Goal: Find specific page/section: Find specific page/section

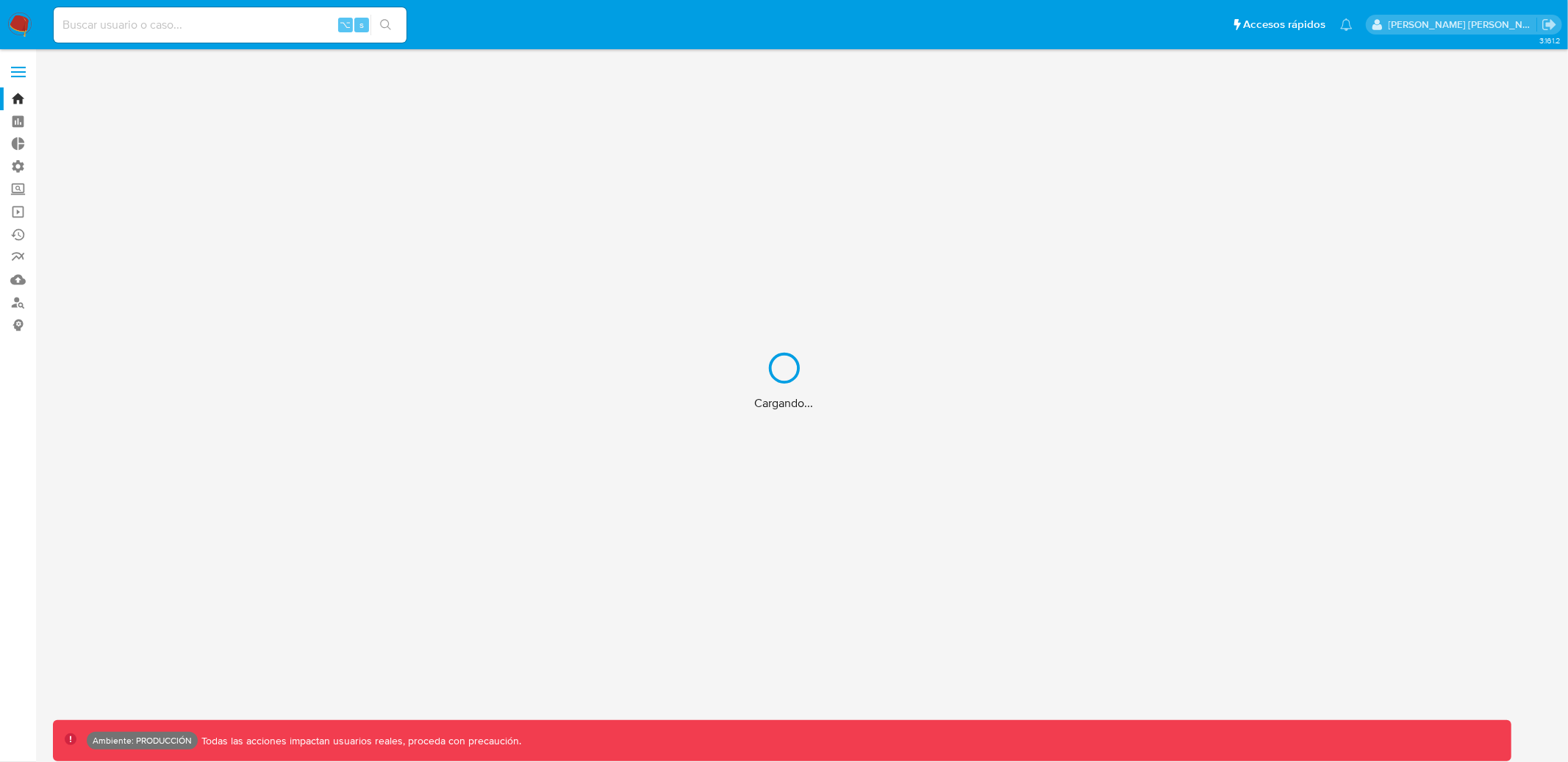
click at [228, 30] on div "Cargando..." at bounding box center [784, 381] width 1568 height 762
click at [226, 26] on div "Cargando..." at bounding box center [784, 381] width 1568 height 762
click at [218, 21] on div "Cargando..." at bounding box center [784, 381] width 1568 height 762
click at [196, 21] on div "Cargando..." at bounding box center [784, 381] width 1568 height 762
click at [185, 29] on div "Cargando..." at bounding box center [784, 381] width 1568 height 762
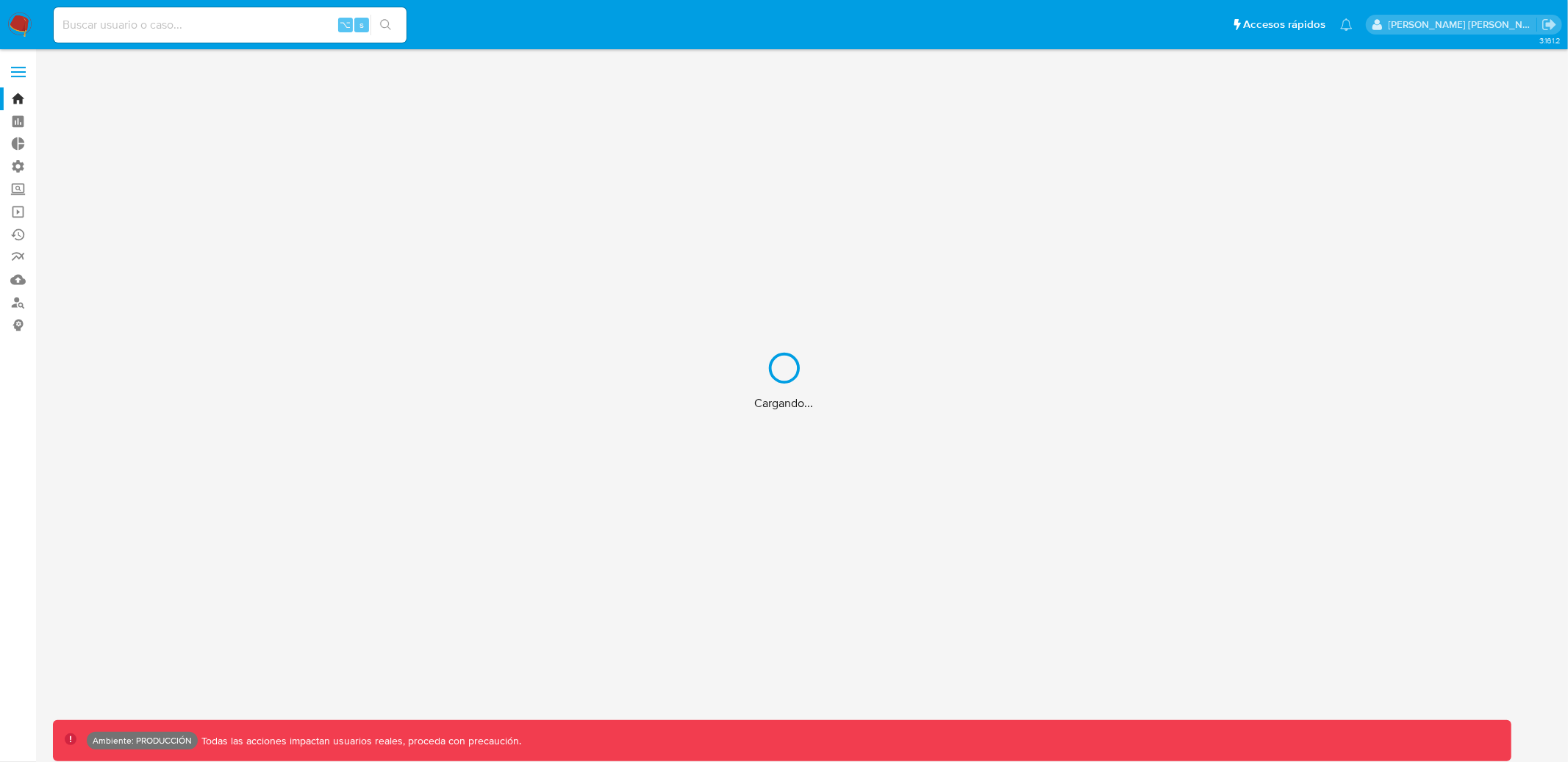
click at [149, 20] on div "Cargando..." at bounding box center [784, 381] width 1568 height 762
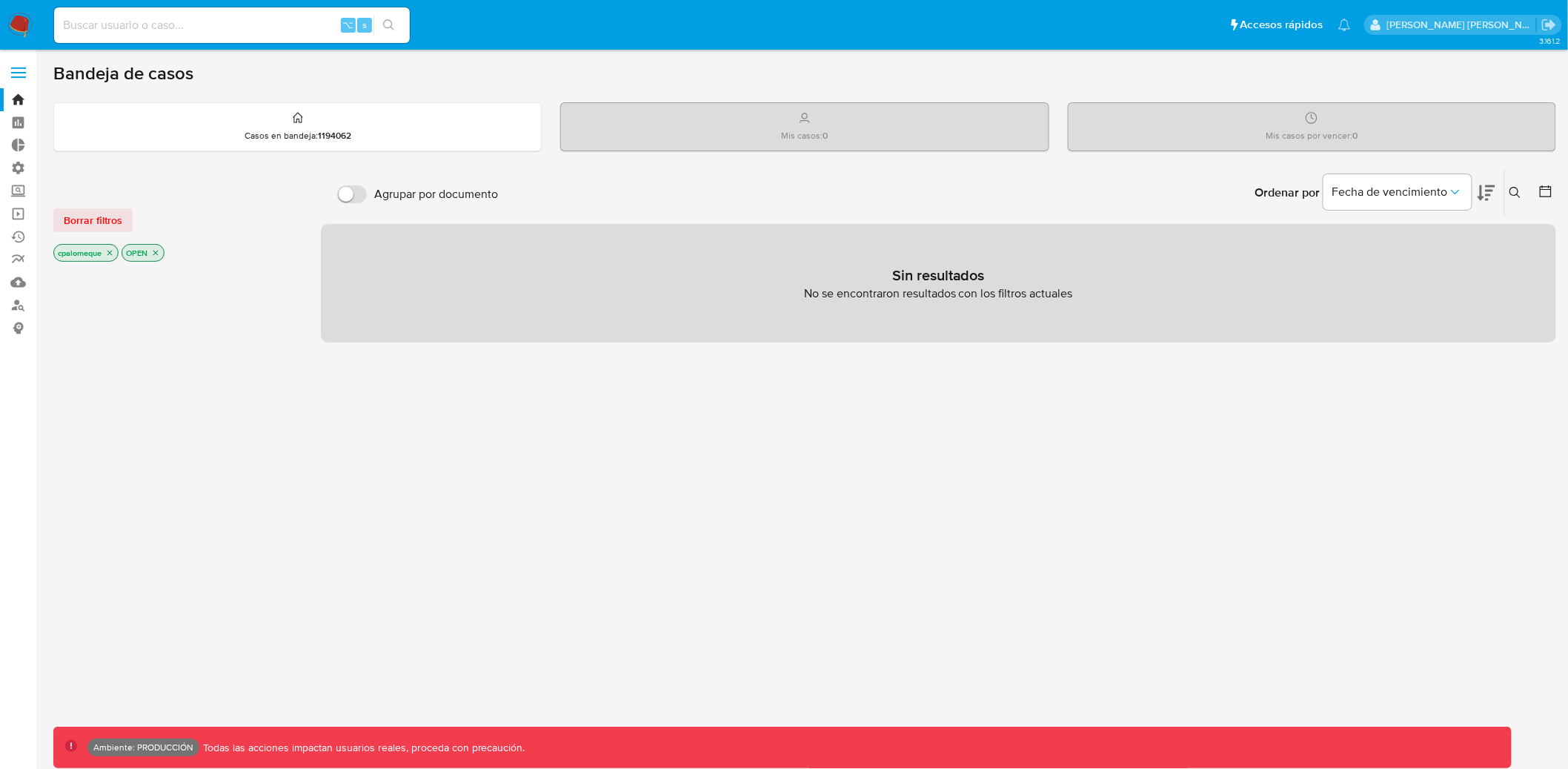
click at [127, 21] on input at bounding box center [232, 25] width 356 height 19
paste input "610755295"
type input "610755295"
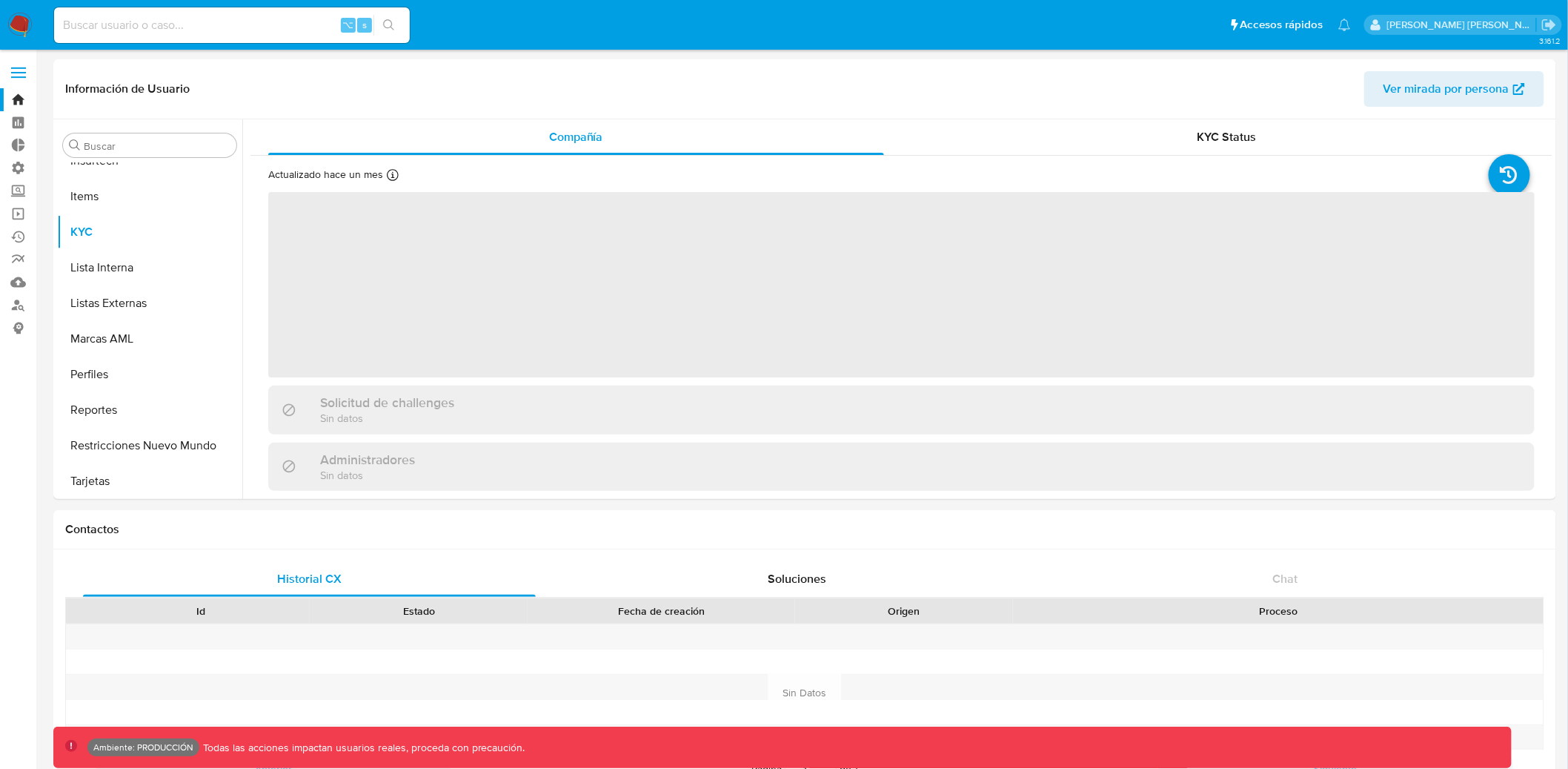
scroll to position [733, 0]
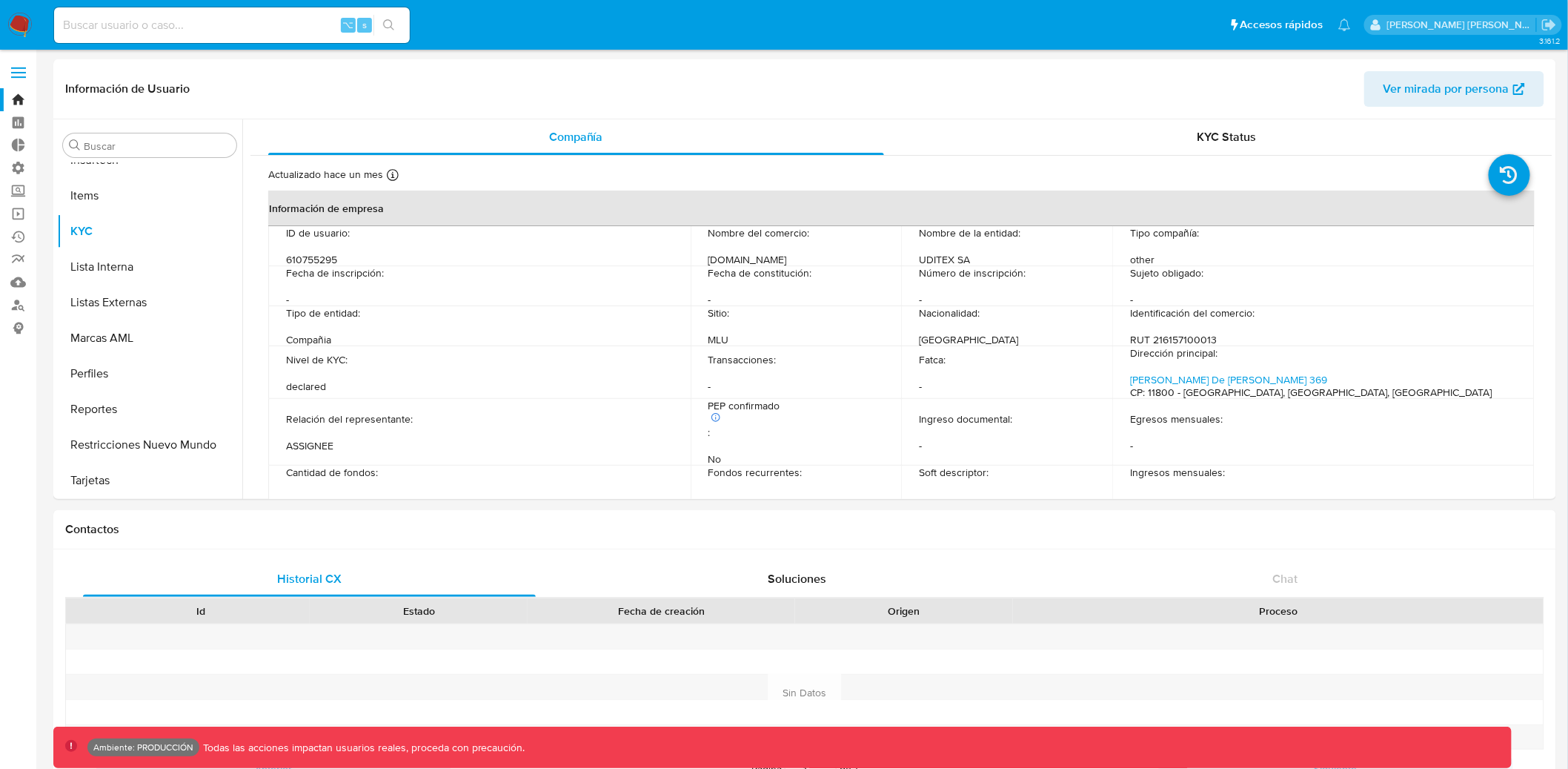
select select "10"
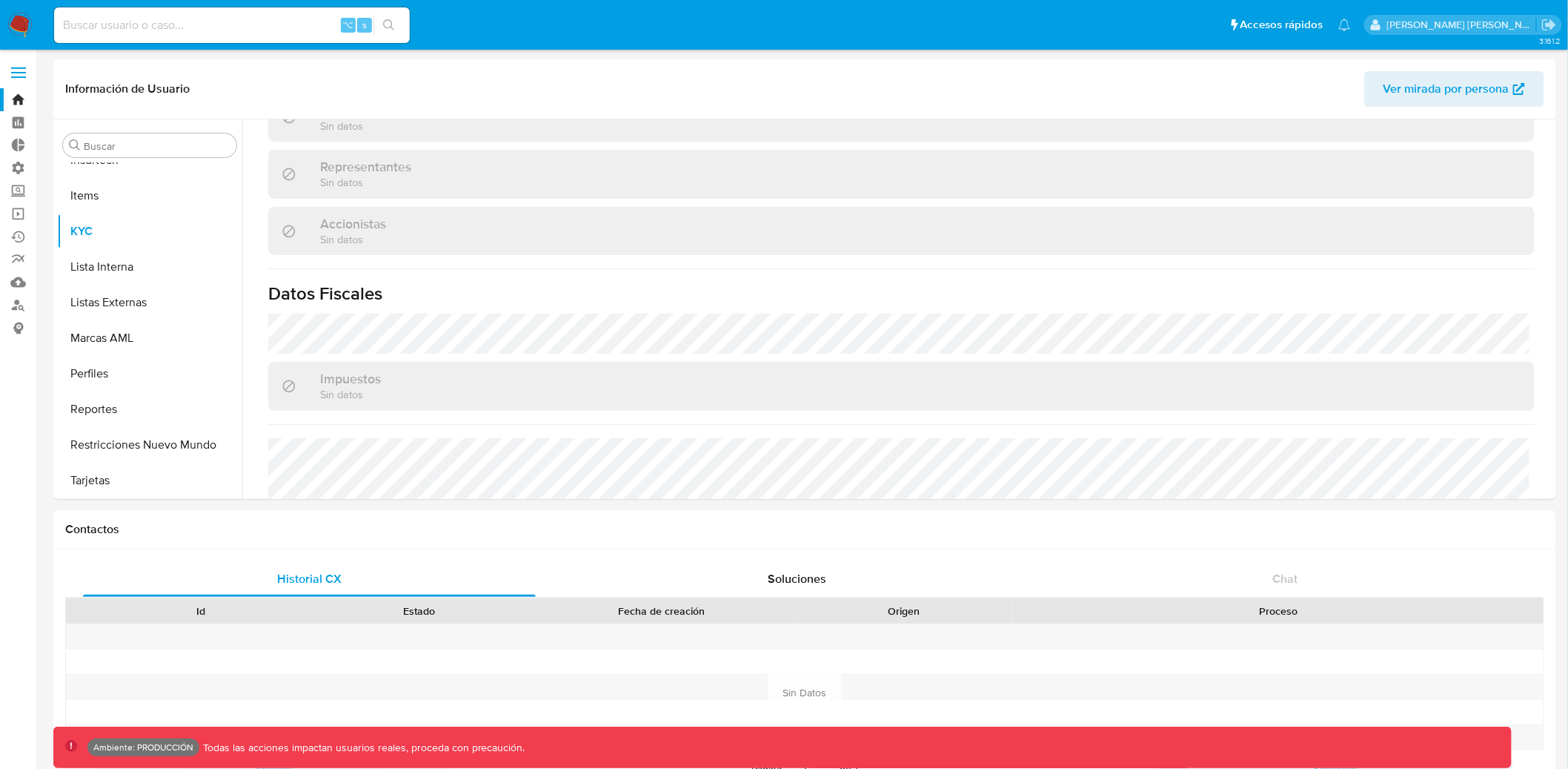
scroll to position [0, 0]
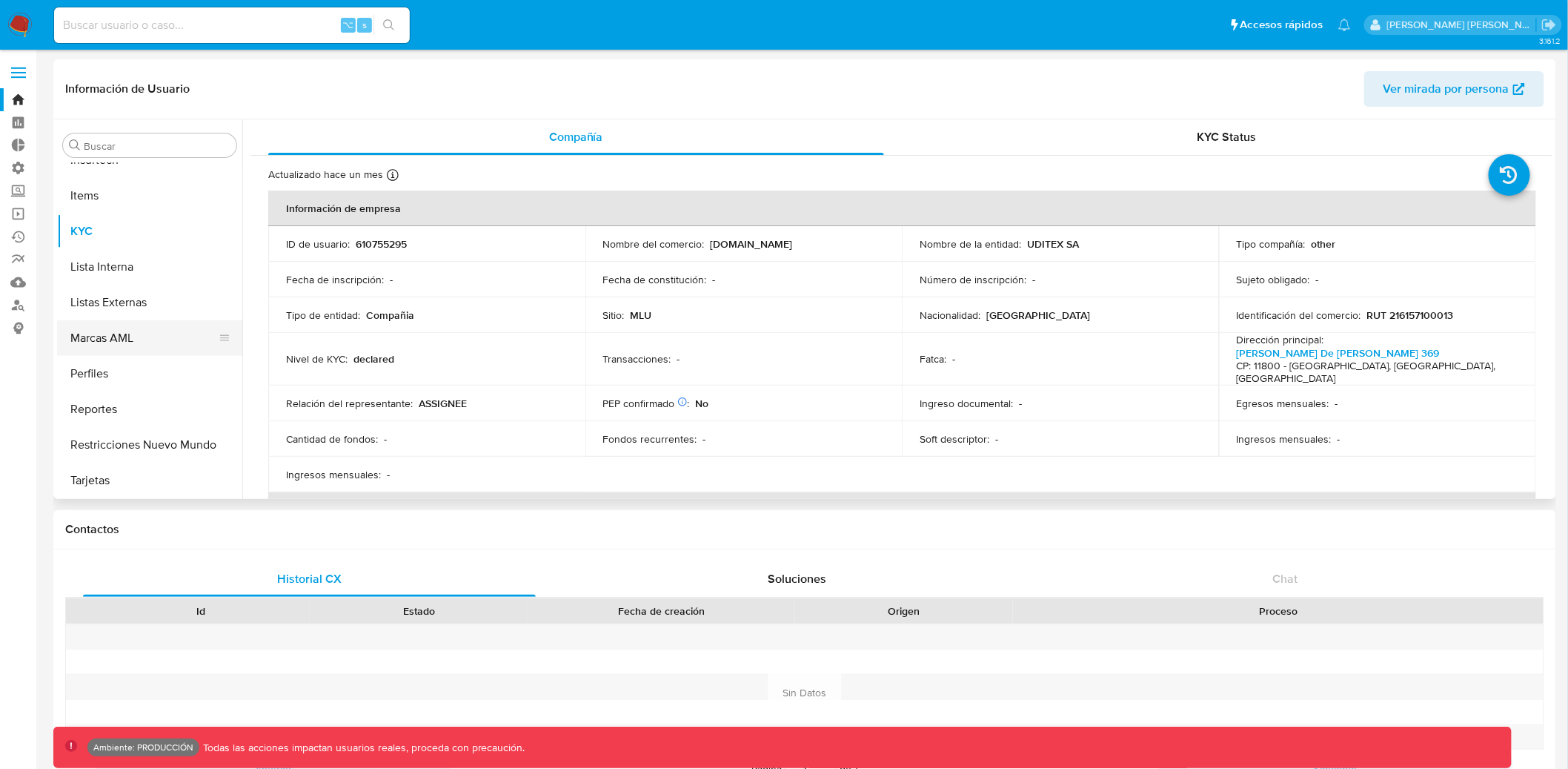
click at [115, 336] on button "Marcas AML" at bounding box center [143, 338] width 173 height 35
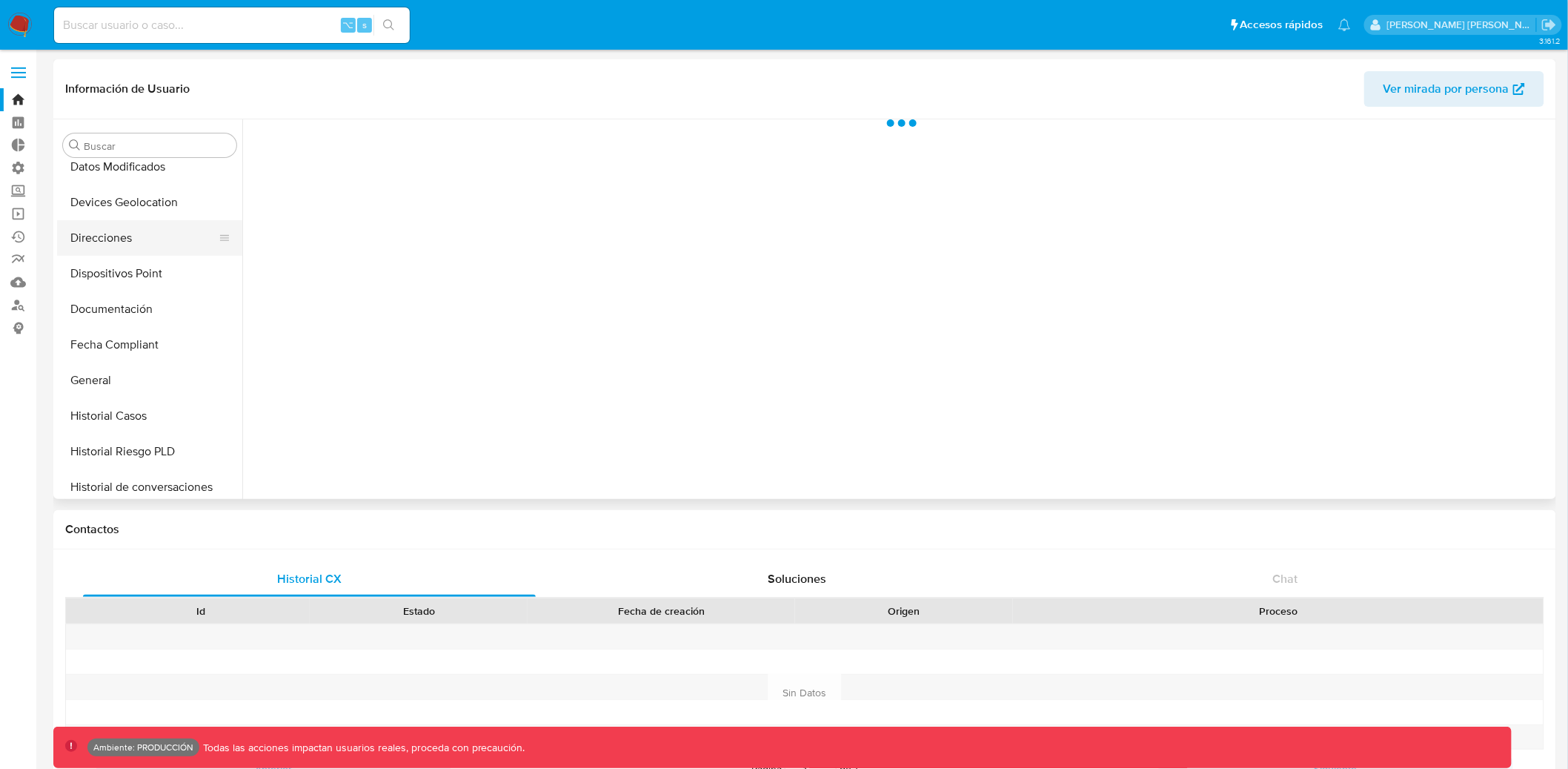
scroll to position [298, 0]
click at [106, 382] on button "General" at bounding box center [143, 381] width 173 height 35
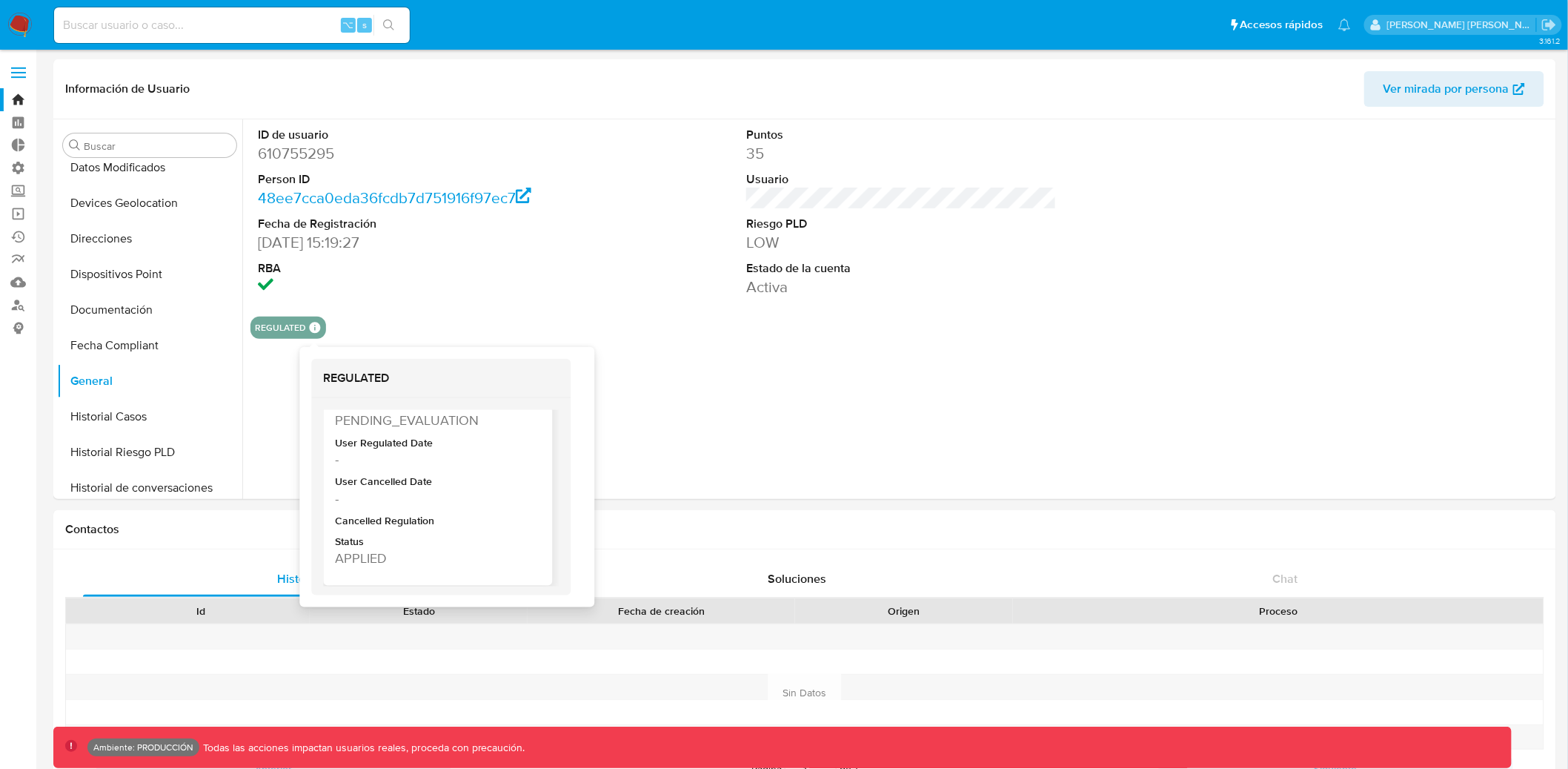
scroll to position [321, 0]
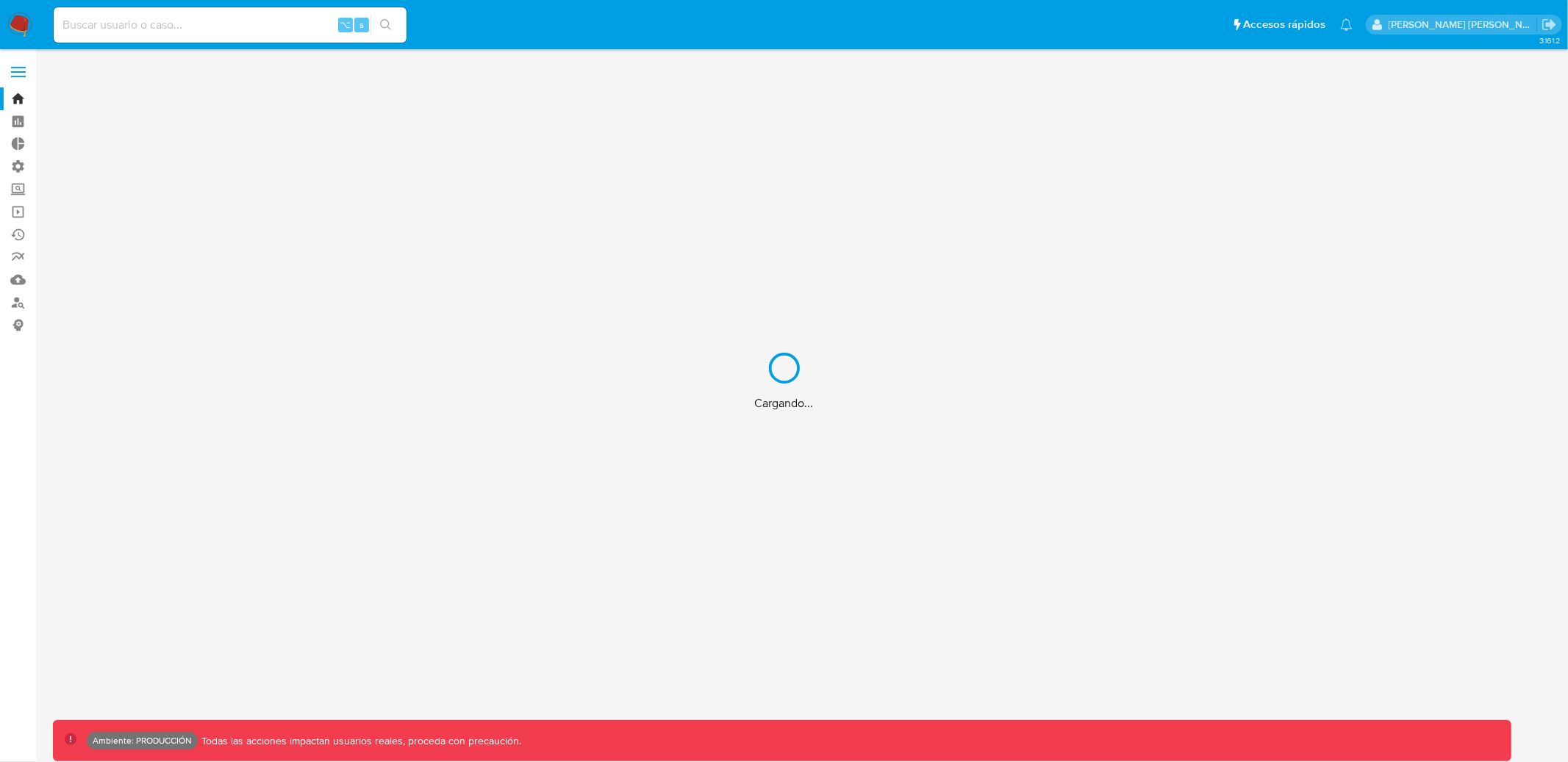
click at [199, 25] on div "Cargando..." at bounding box center [784, 381] width 1568 height 762
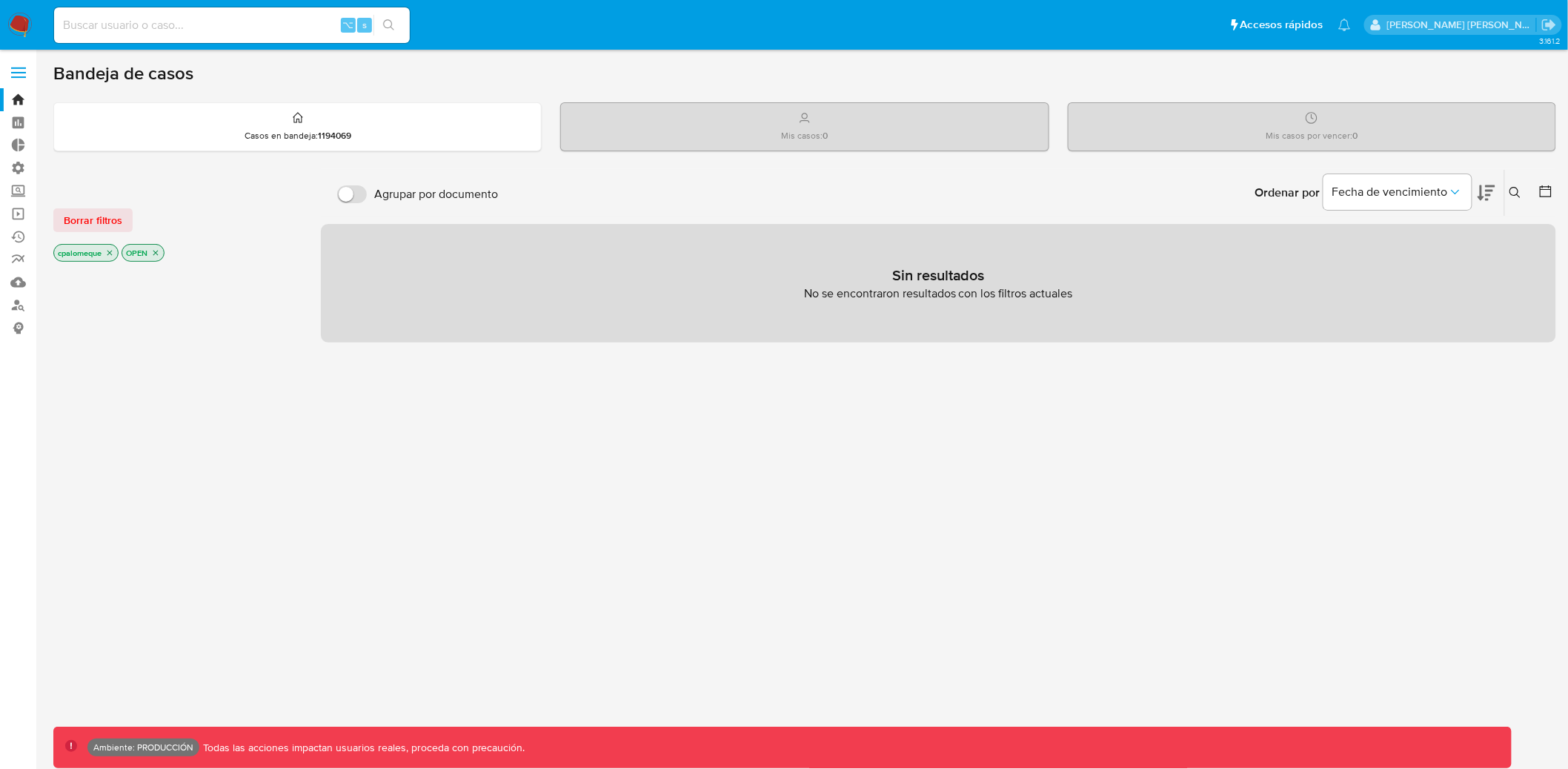
click at [200, 25] on input at bounding box center [232, 25] width 356 height 19
paste input "1129207725"
type input "1129207725"
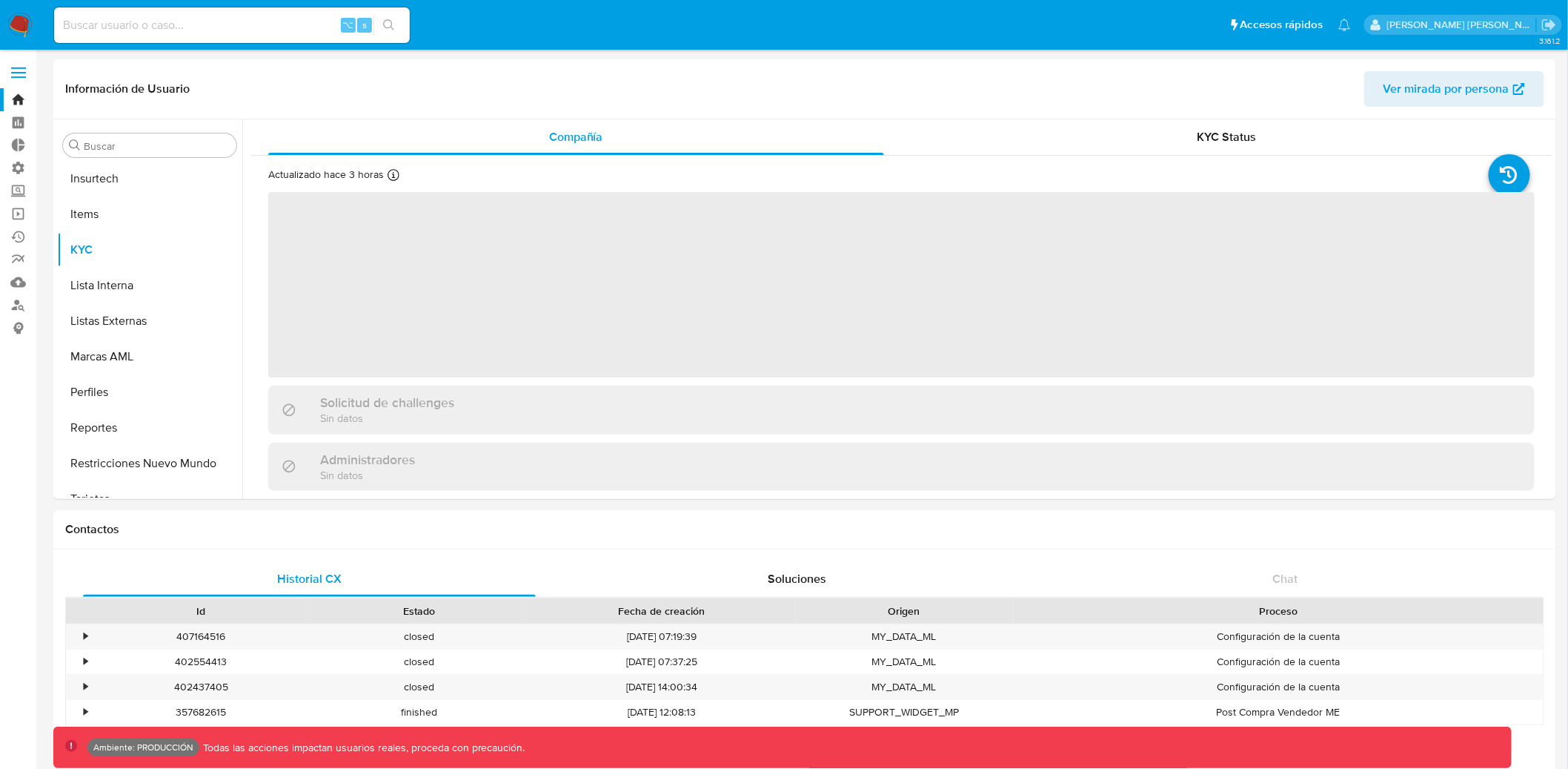
scroll to position [733, 0]
select select "10"
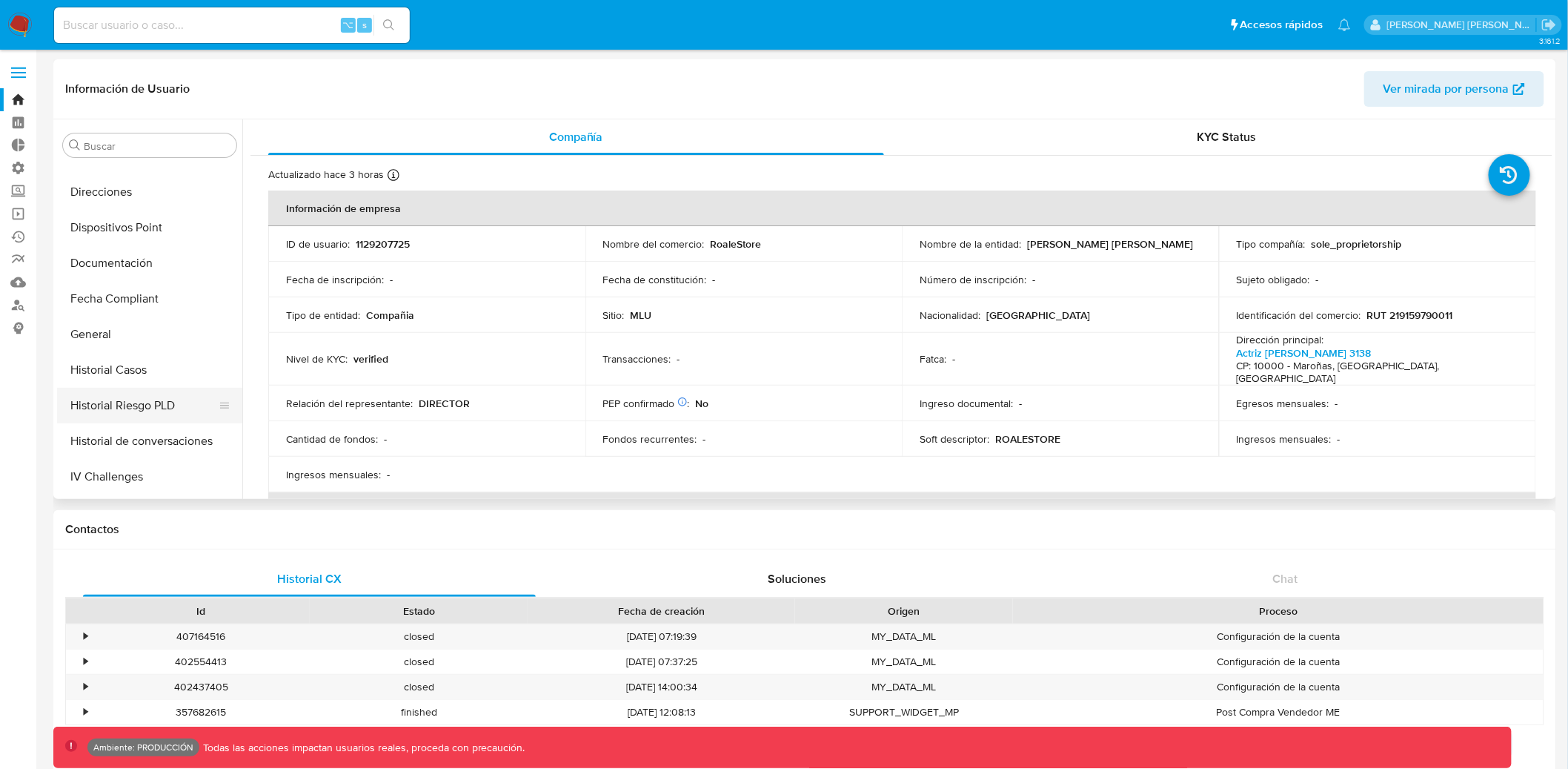
scroll to position [339, 0]
click at [114, 342] on button "General" at bounding box center [143, 339] width 173 height 35
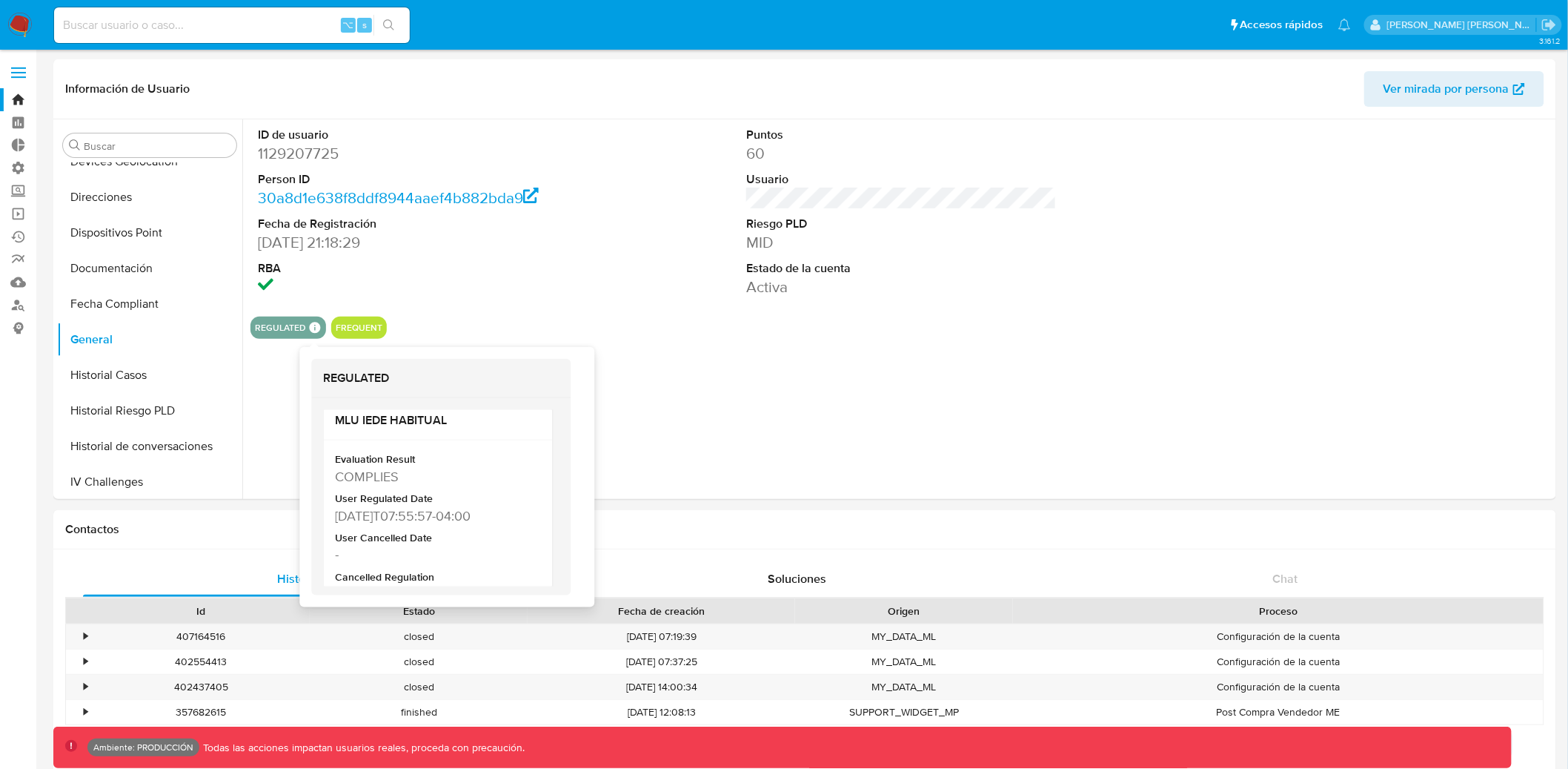
scroll to position [569, 0]
click at [722, 401] on div "ID de usuario 1129207725 Person ID 30a8d1e638f8ddf8944aaef4b882bda9 Fecha de Re…" at bounding box center [898, 309] width 1310 height 380
